Goal: Register for event/course

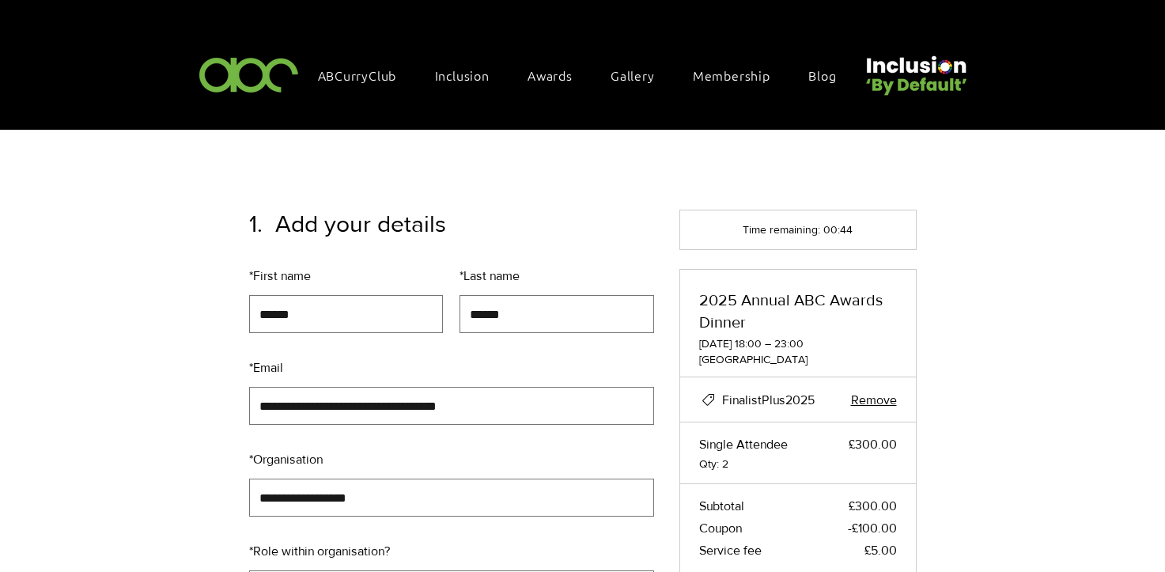
scroll to position [196, 0]
